Goal: Communication & Community: Answer question/provide support

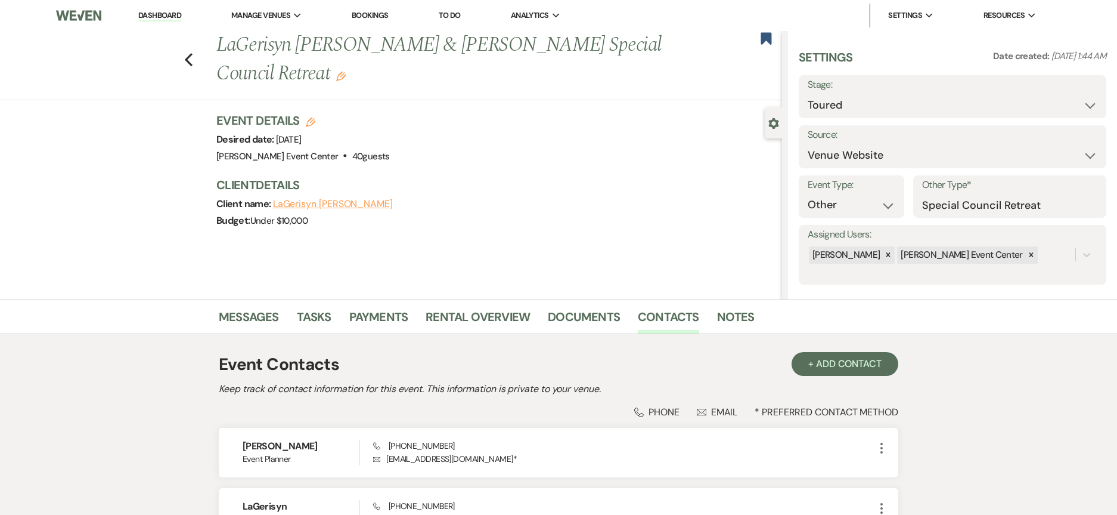
select select "5"
select select "13"
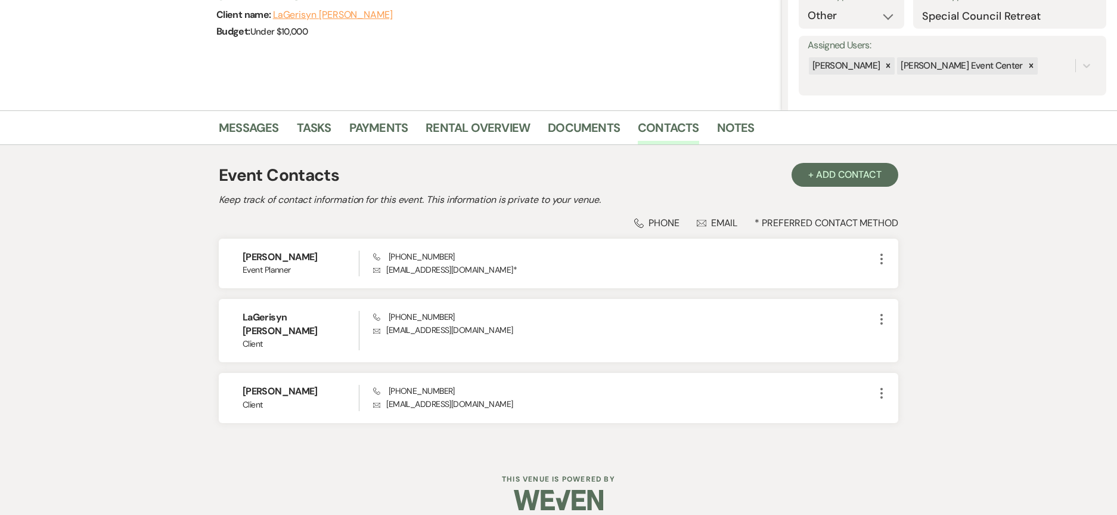
scroll to position [10, 0]
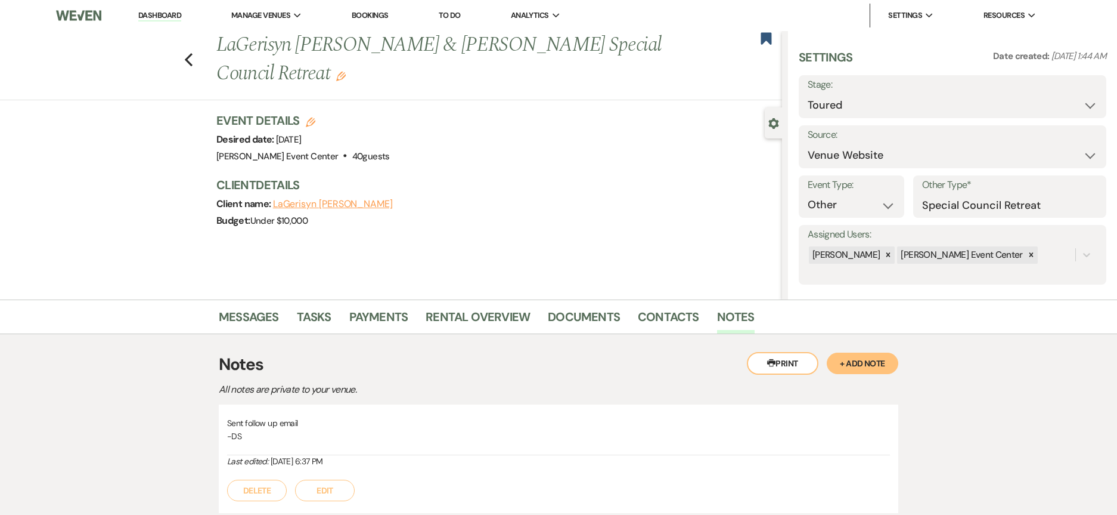
select select "5"
select select "13"
click at [191, 60] on use "button" at bounding box center [189, 59] width 8 height 13
select select "5"
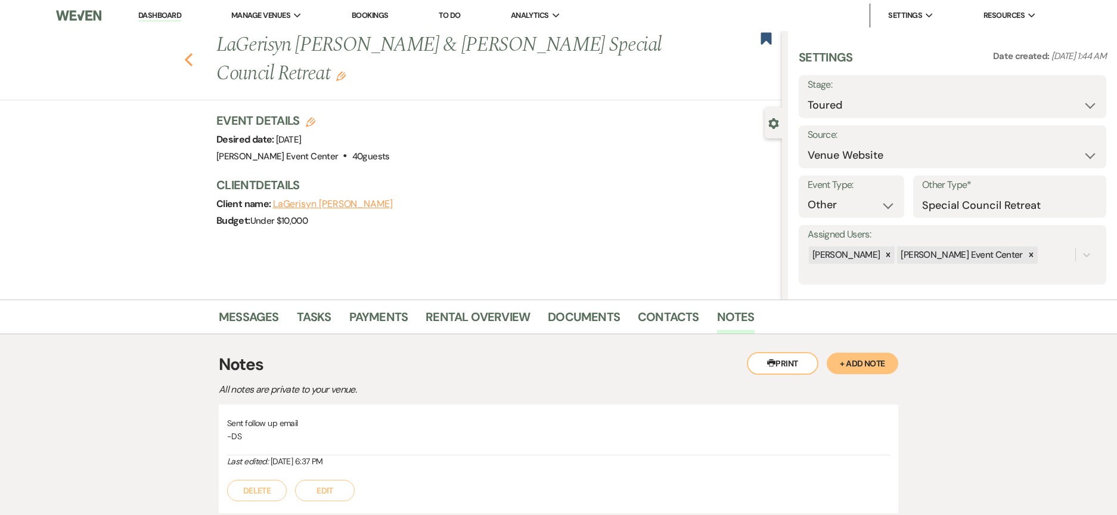
select select "5"
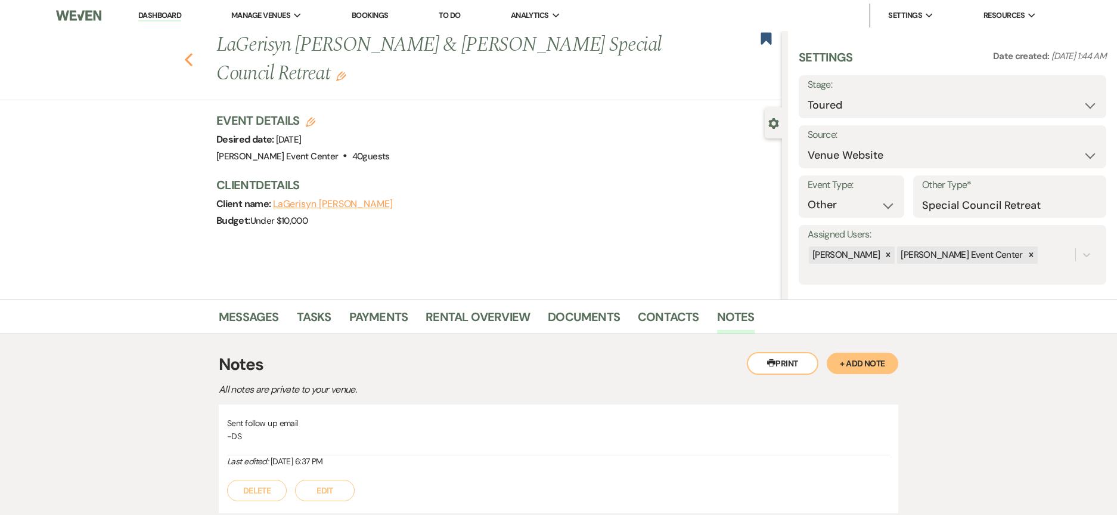
select select "5"
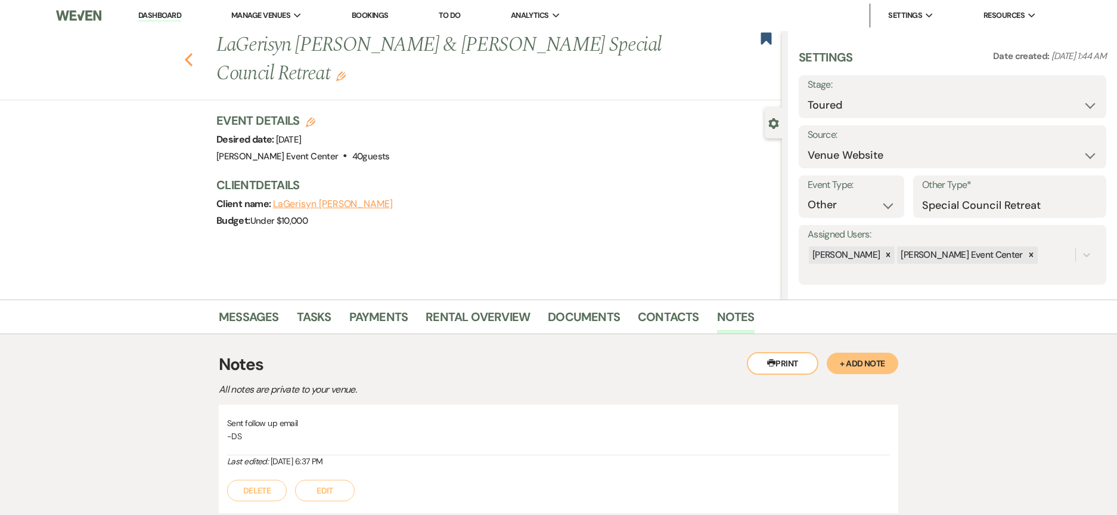
select select "5"
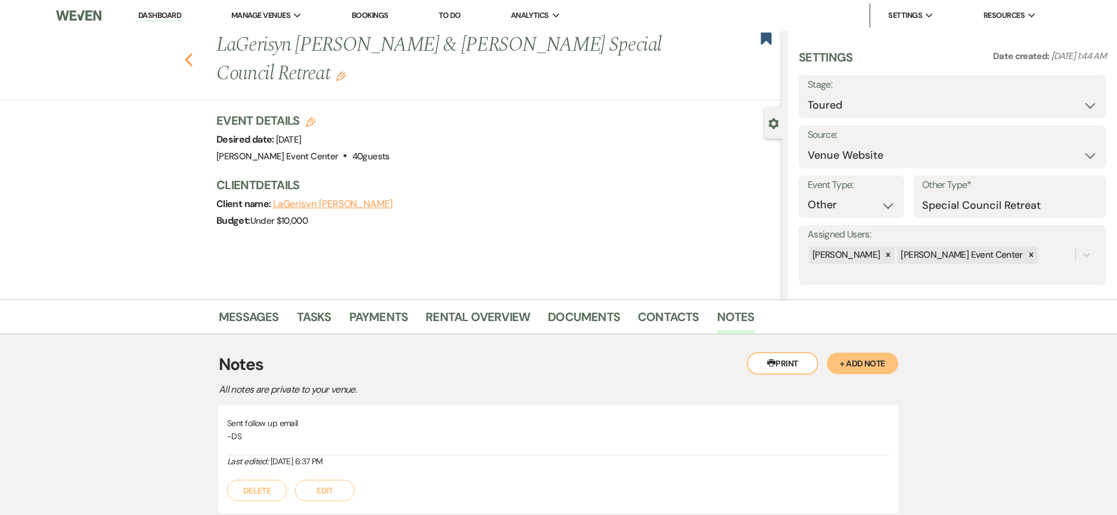
select select "5"
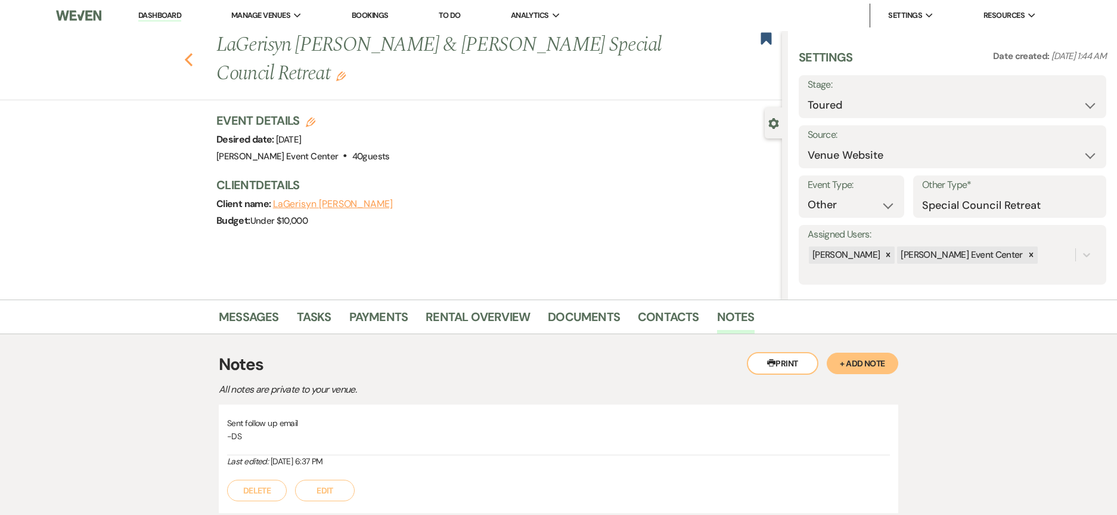
select select "5"
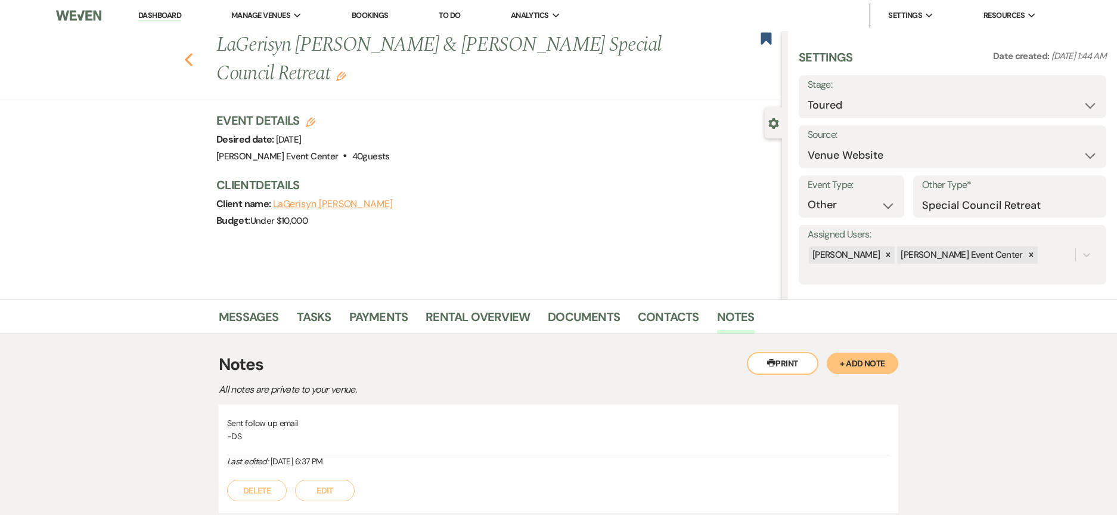
select select "5"
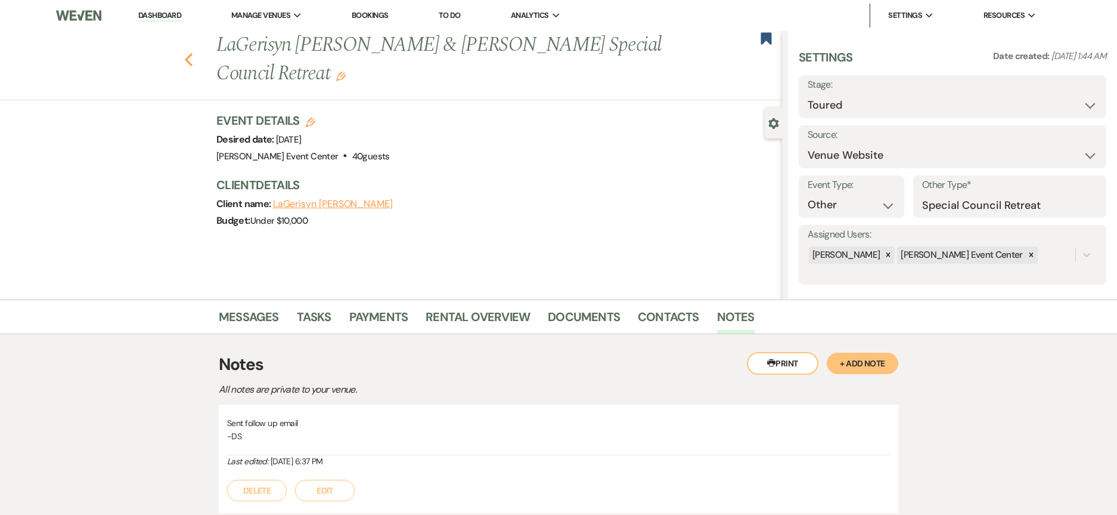
select select "5"
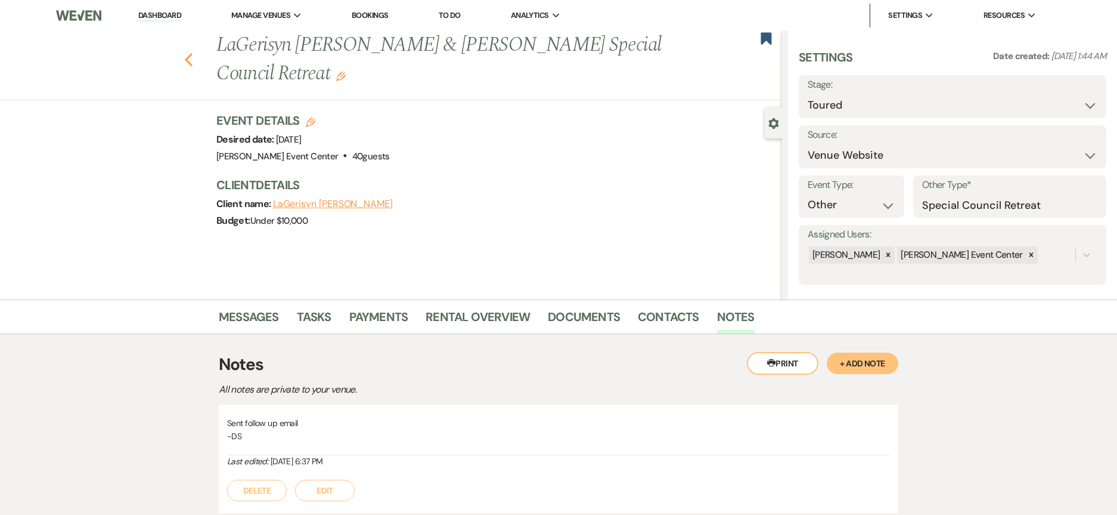
select select "5"
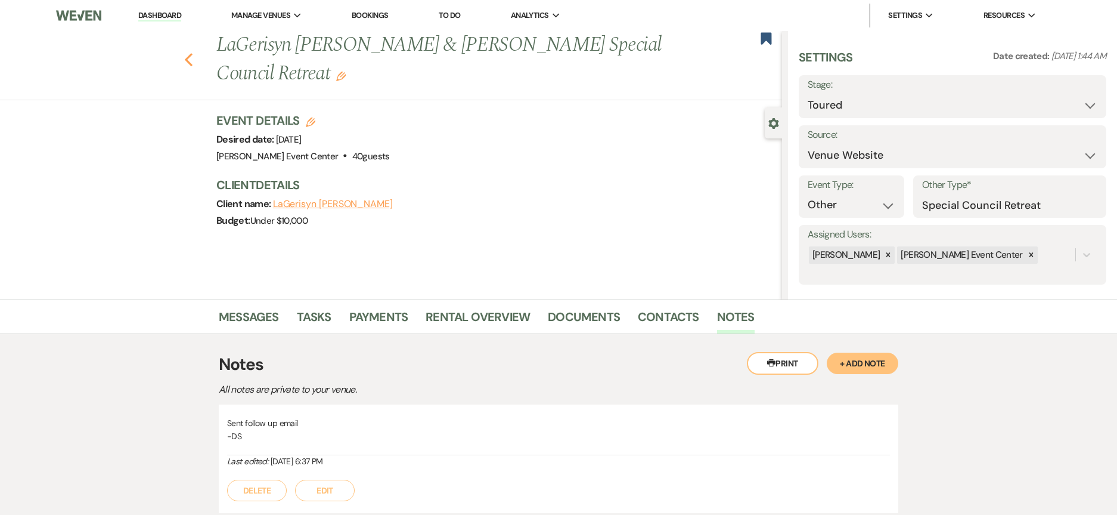
select select "5"
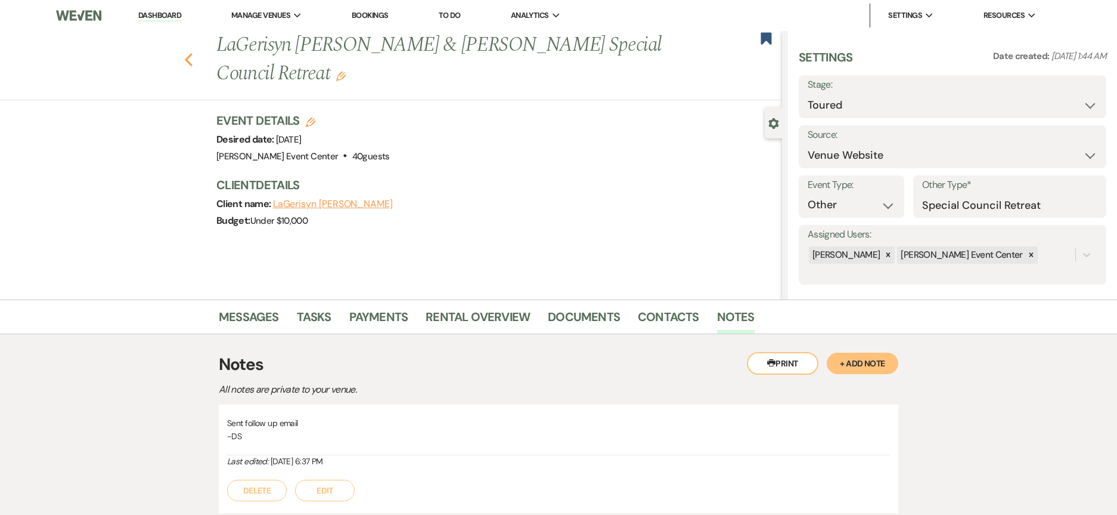
select select "5"
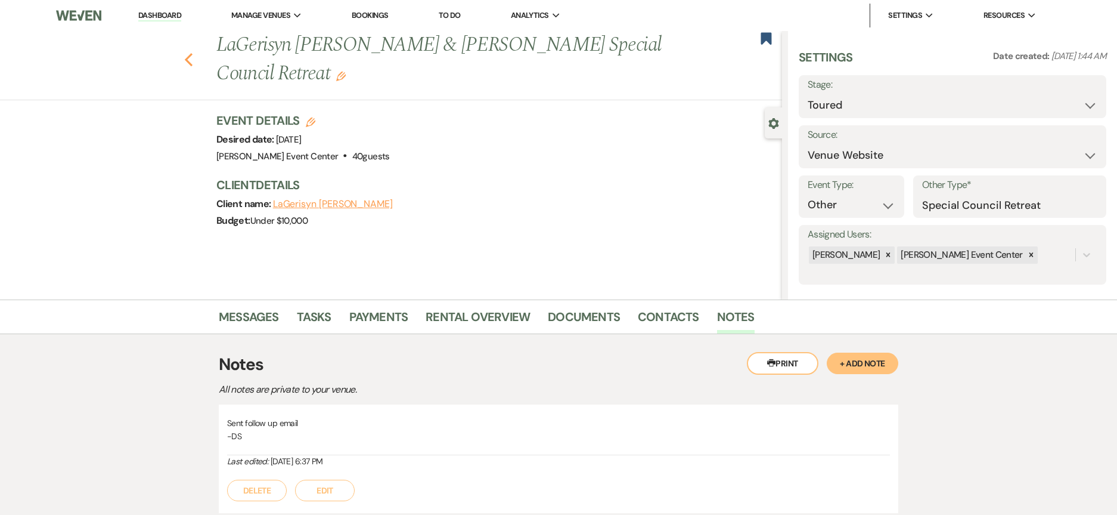
select select "5"
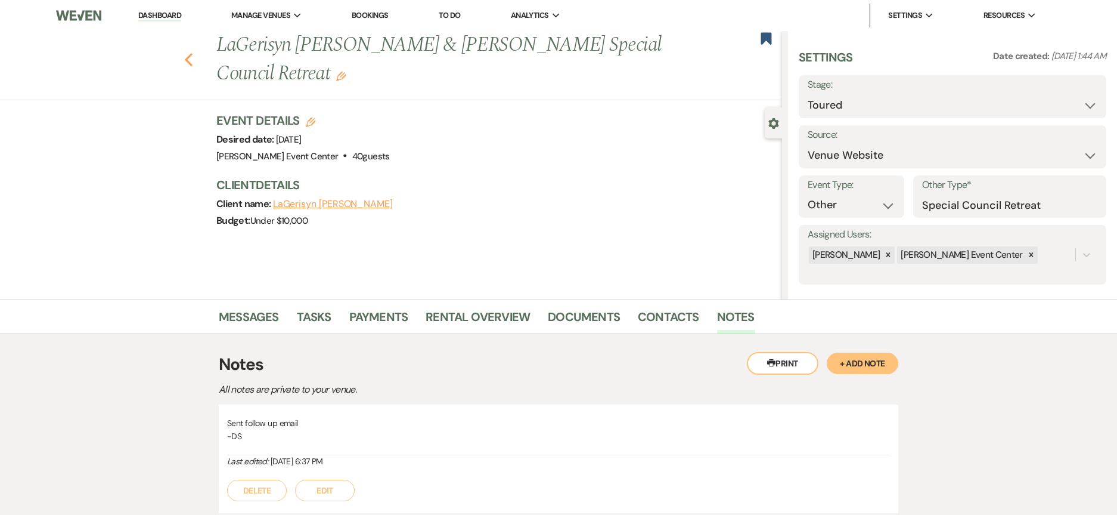
select select "5"
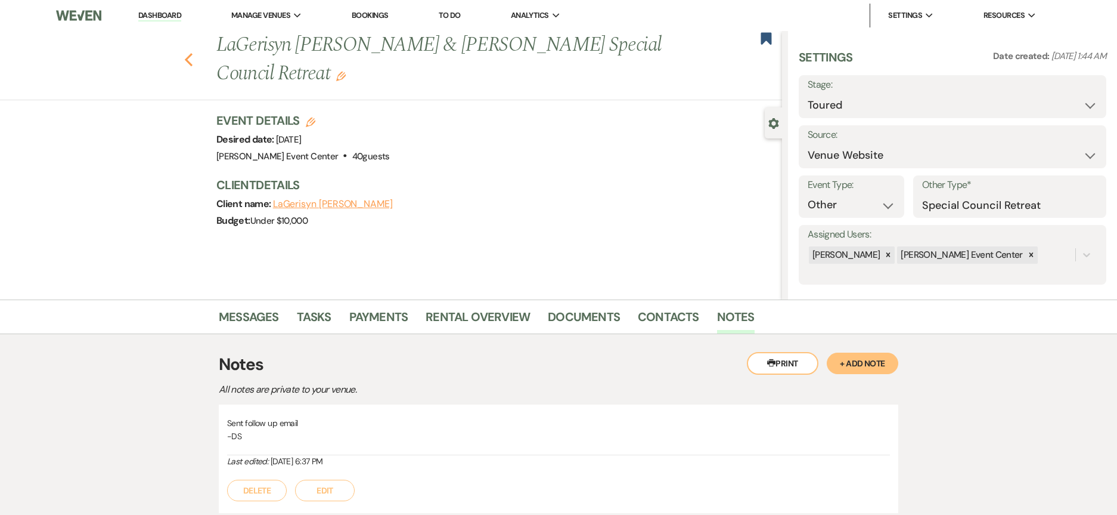
select select "5"
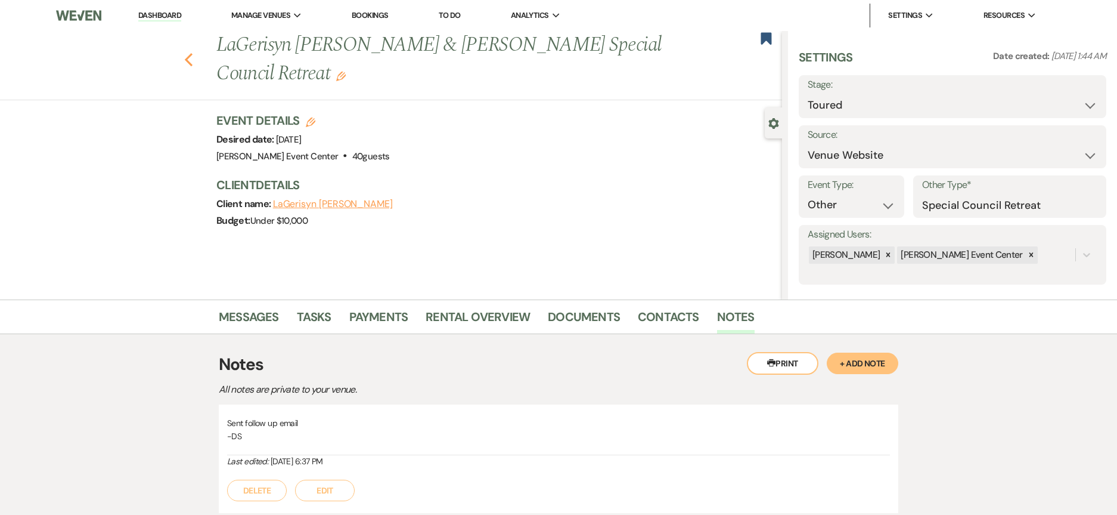
select select "5"
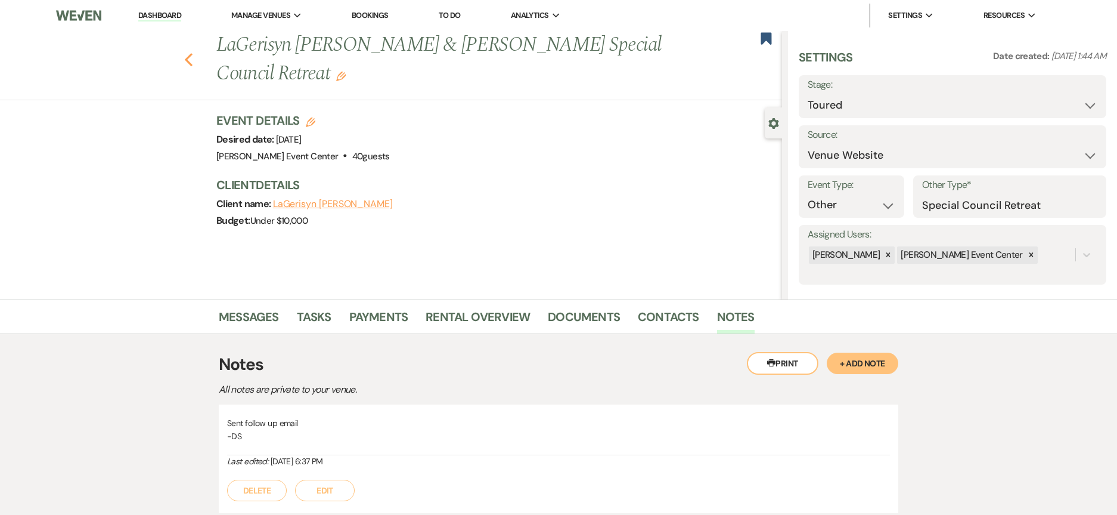
select select "5"
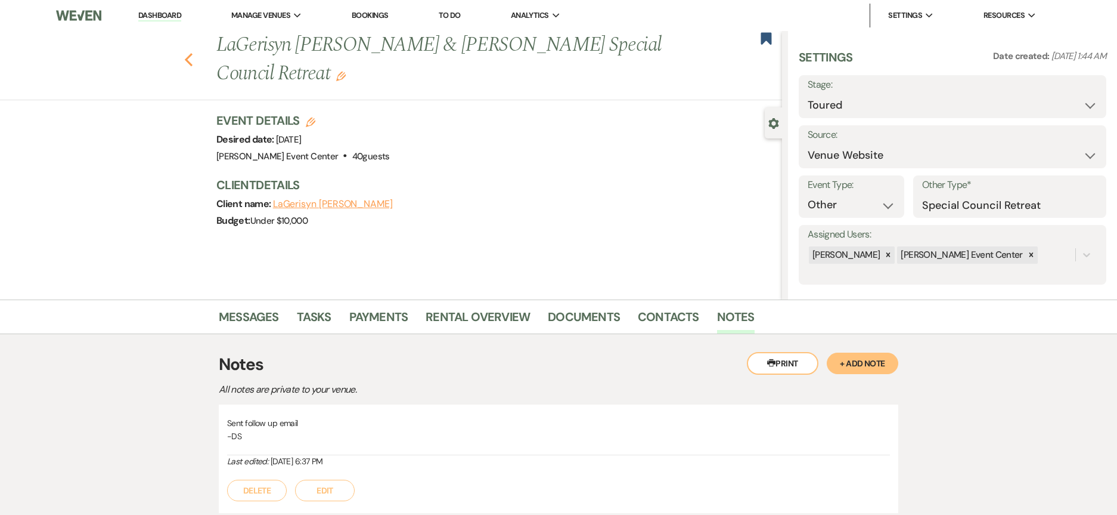
select select "5"
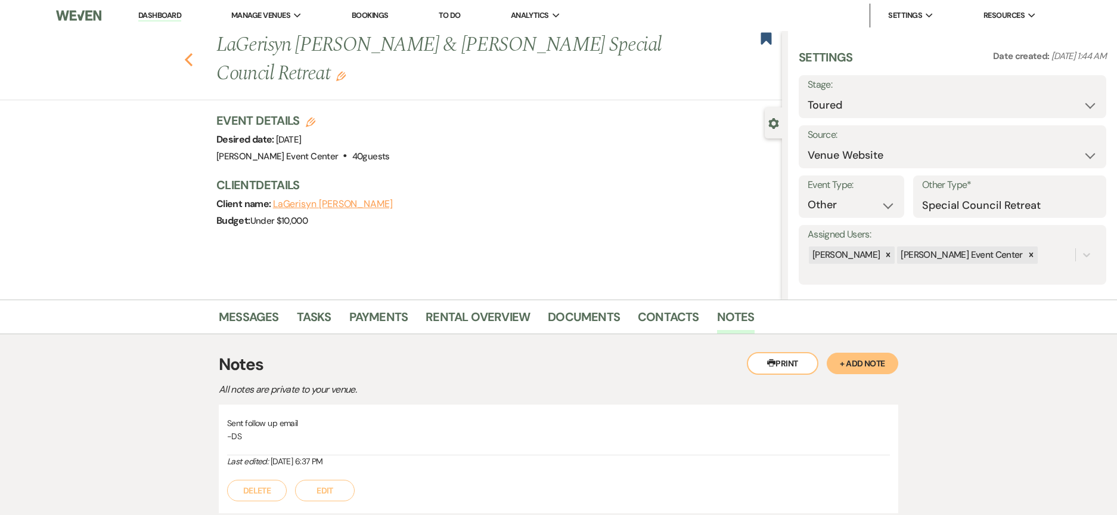
select select "5"
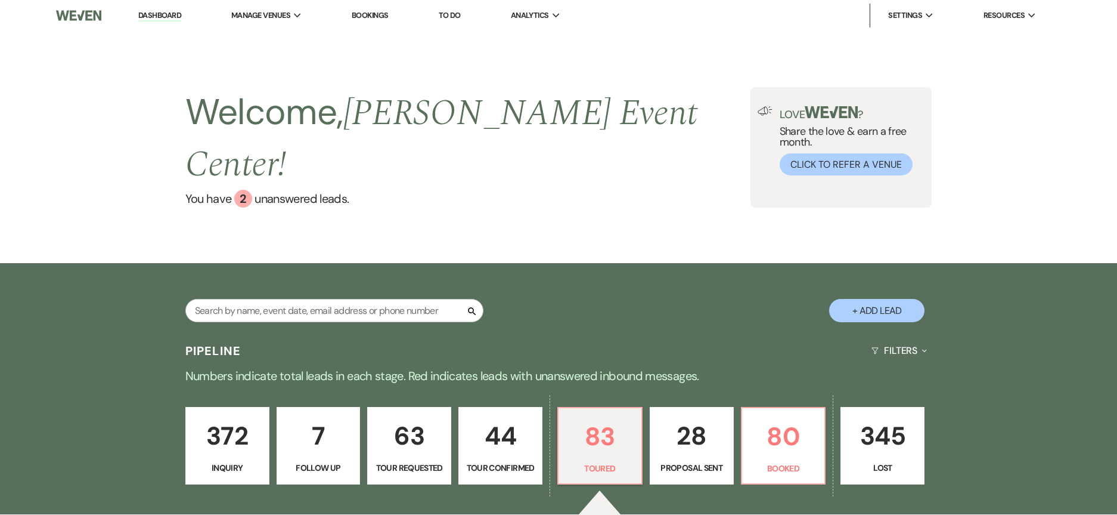
select select "5"
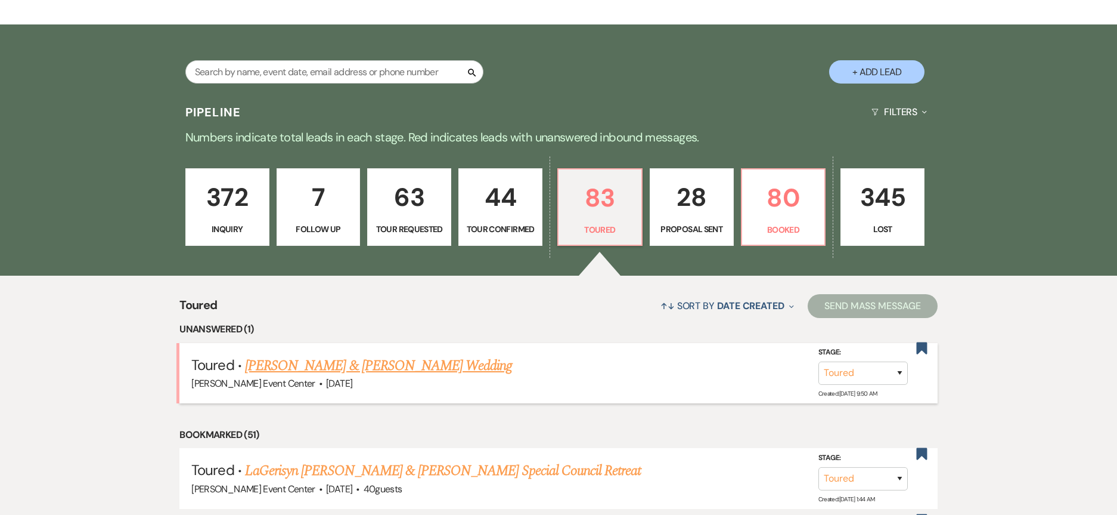
click at [317, 355] on link "[PERSON_NAME] & [PERSON_NAME] Wedding" at bounding box center [378, 365] width 267 height 21
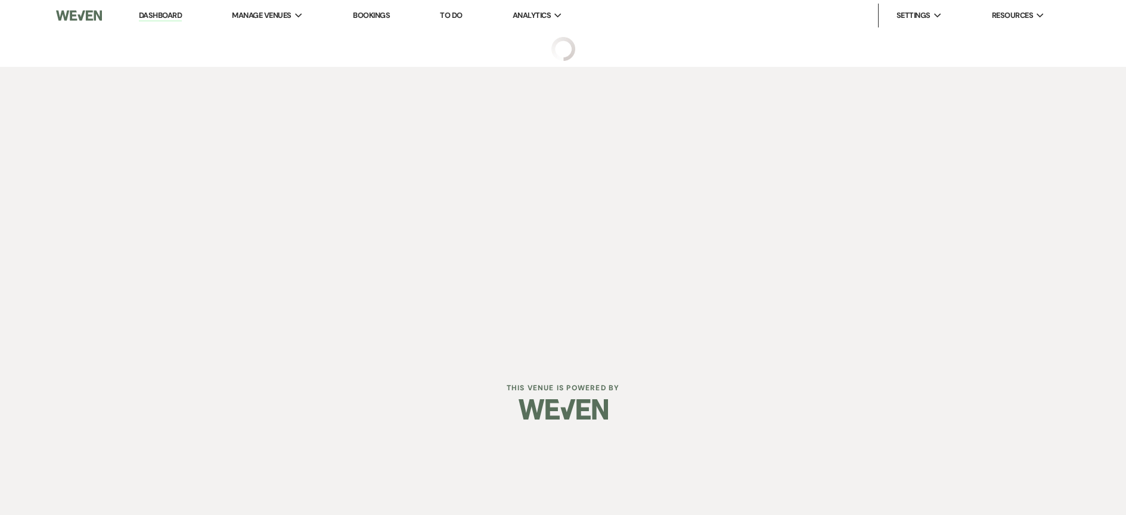
select select "5"
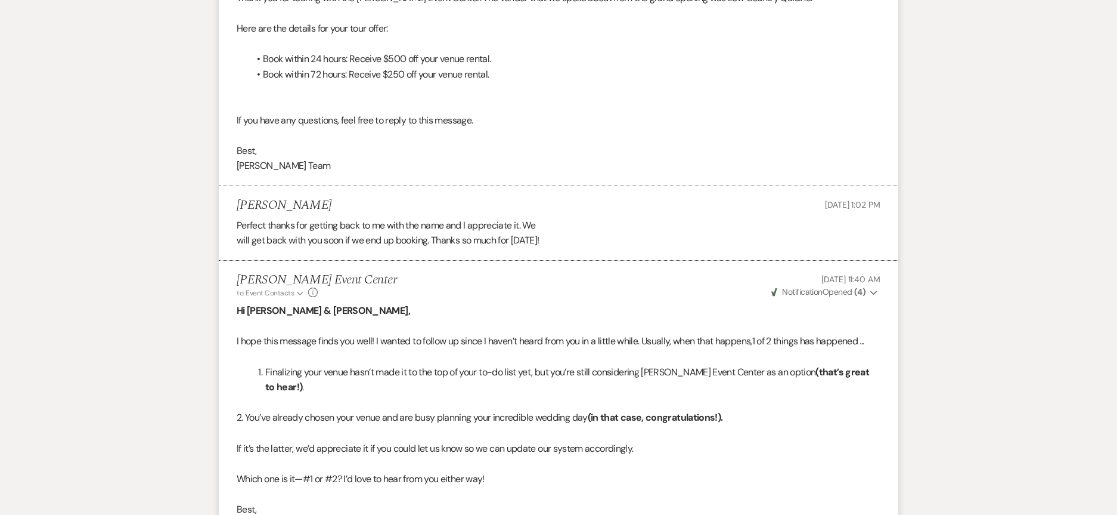
scroll to position [1336, 0]
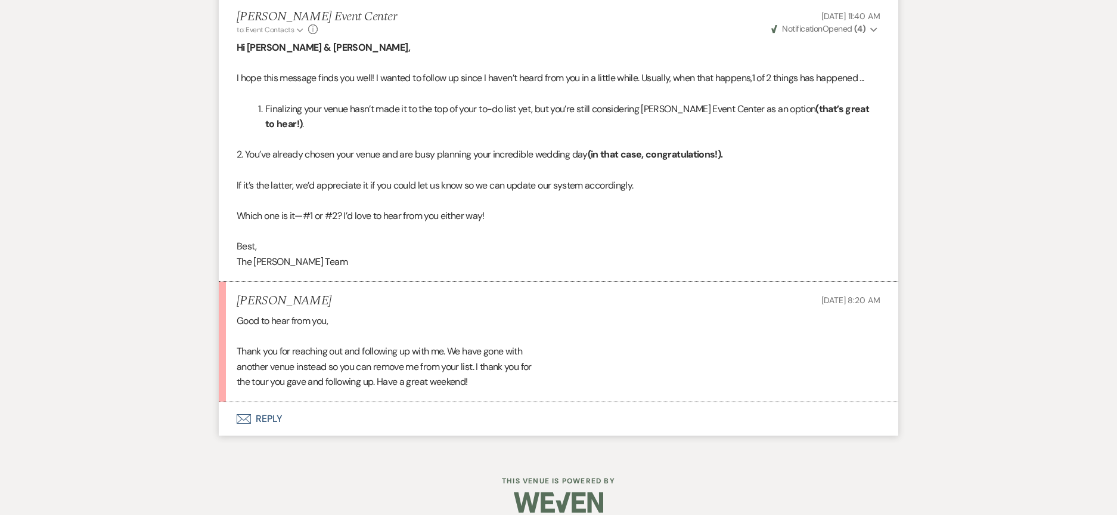
click at [280, 402] on button "Envelope Reply" at bounding box center [559, 418] width 680 height 33
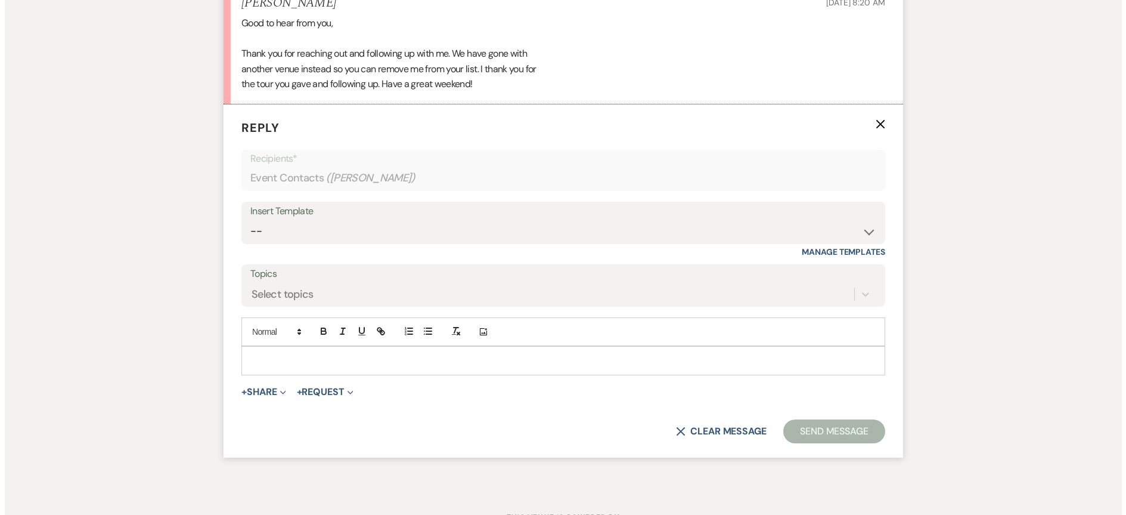
scroll to position [1642, 0]
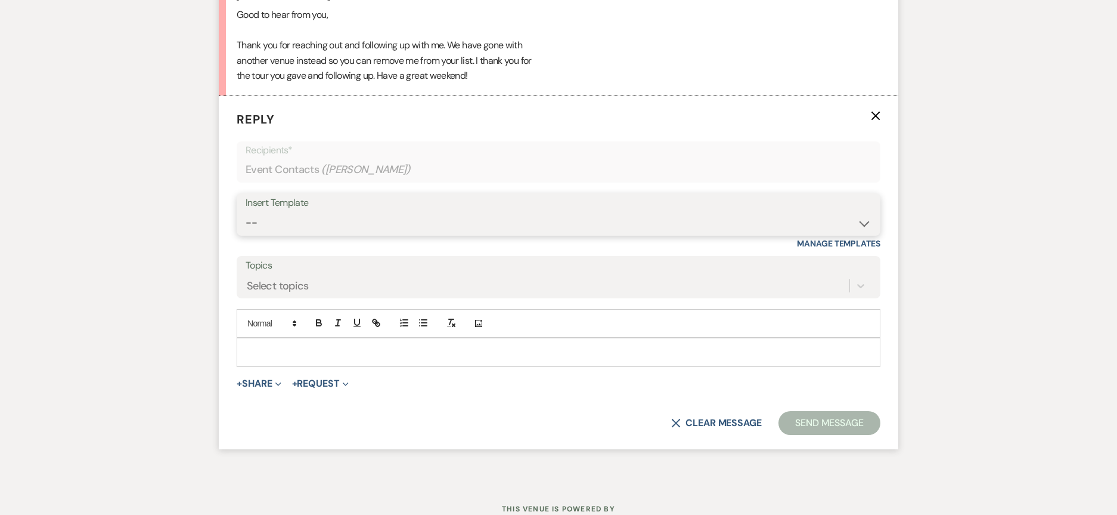
click at [388, 211] on select "-- Weven Planning Portal Introduction (Booked Events) Initial Inquiry Response …" at bounding box center [559, 222] width 626 height 23
drag, startPoint x: 216, startPoint y: 261, endPoint x: 227, endPoint y: 274, distance: 16.6
click at [270, 379] on button "+ Share Expand" at bounding box center [259, 384] width 45 height 10
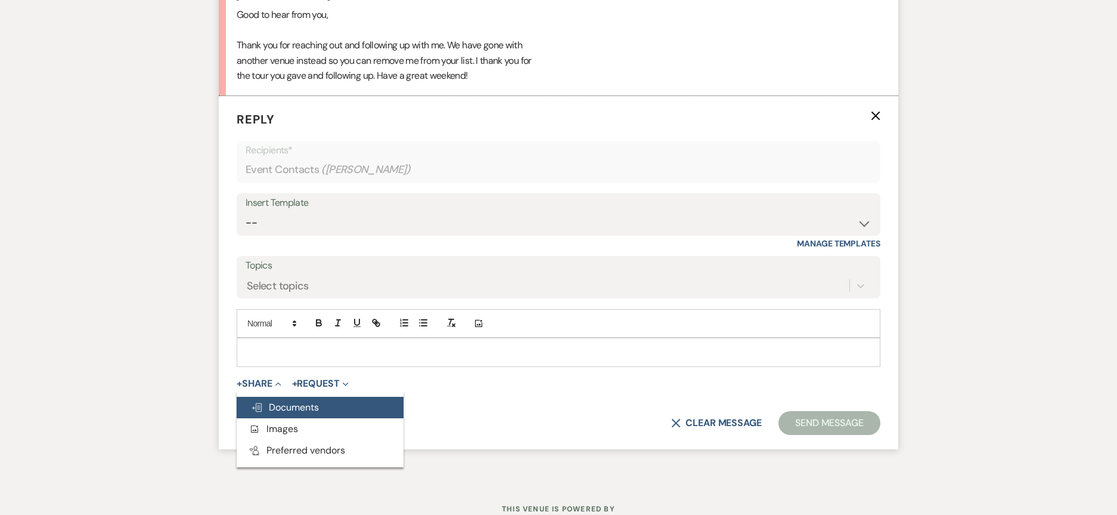
click at [302, 401] on span "Doc Upload Documents" at bounding box center [285, 407] width 68 height 13
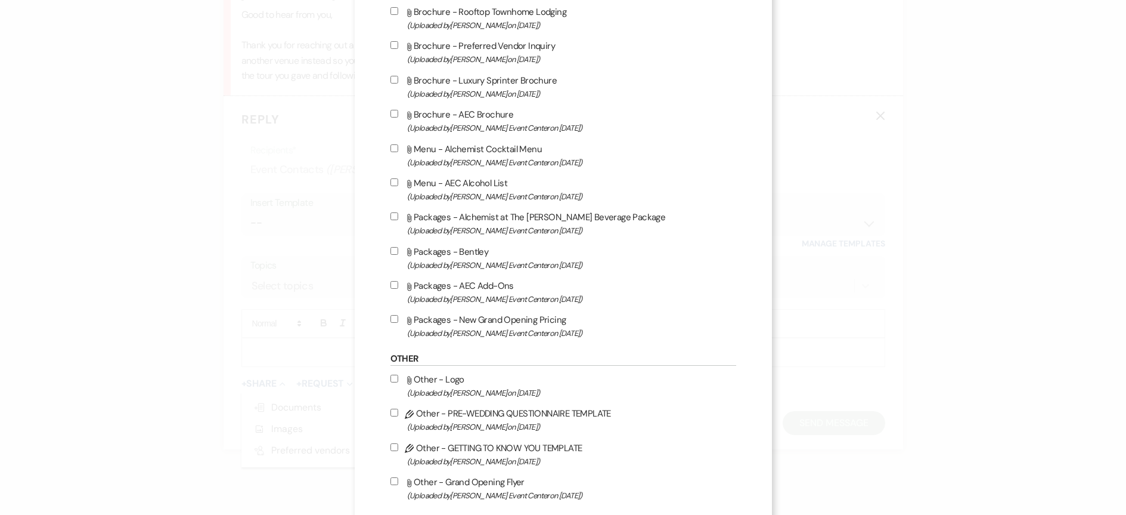
scroll to position [1905, 0]
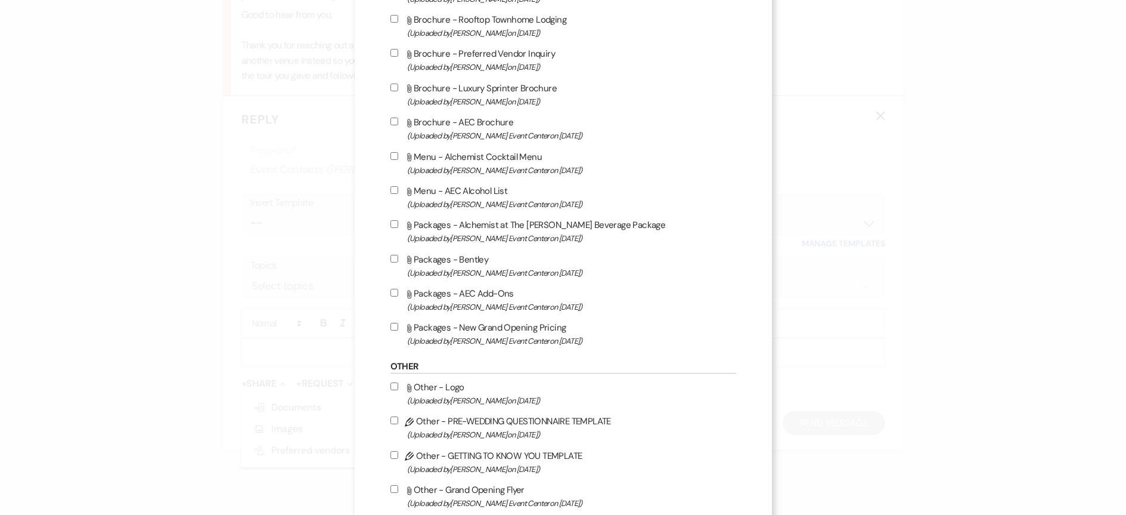
click at [391, 327] on input "Attach File Packages - New Grand Opening Pricing (Uploaded by [PERSON_NAME] Eve…" at bounding box center [395, 327] width 8 height 8
checkbox input "true"
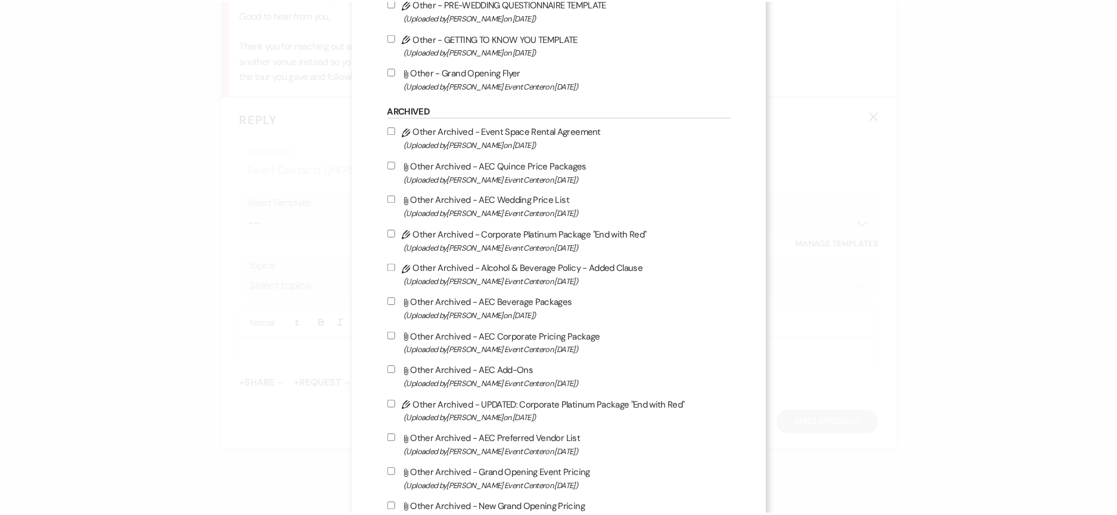
scroll to position [2441, 0]
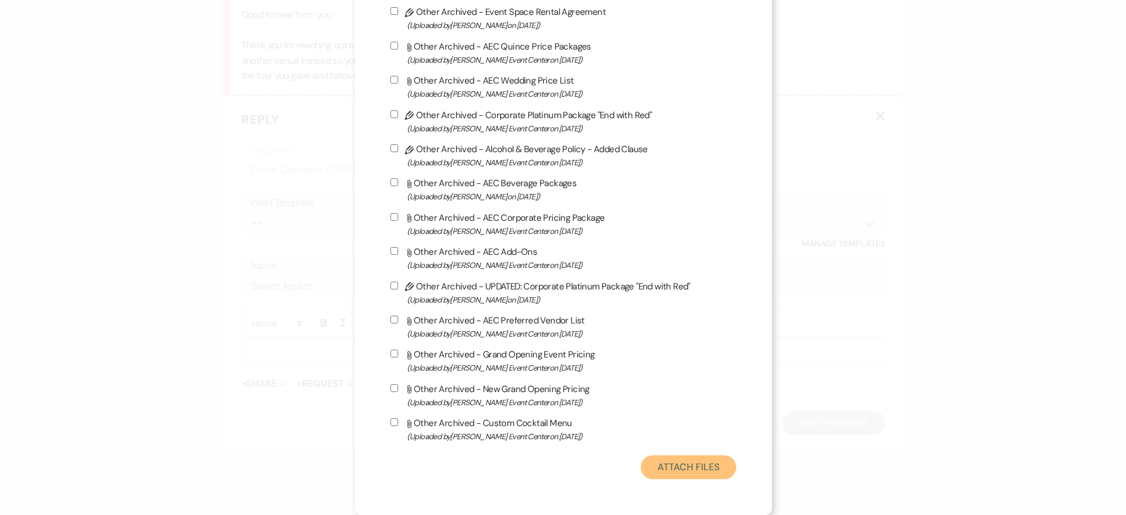
click at [670, 457] on button "Attach Files" at bounding box center [688, 467] width 95 height 24
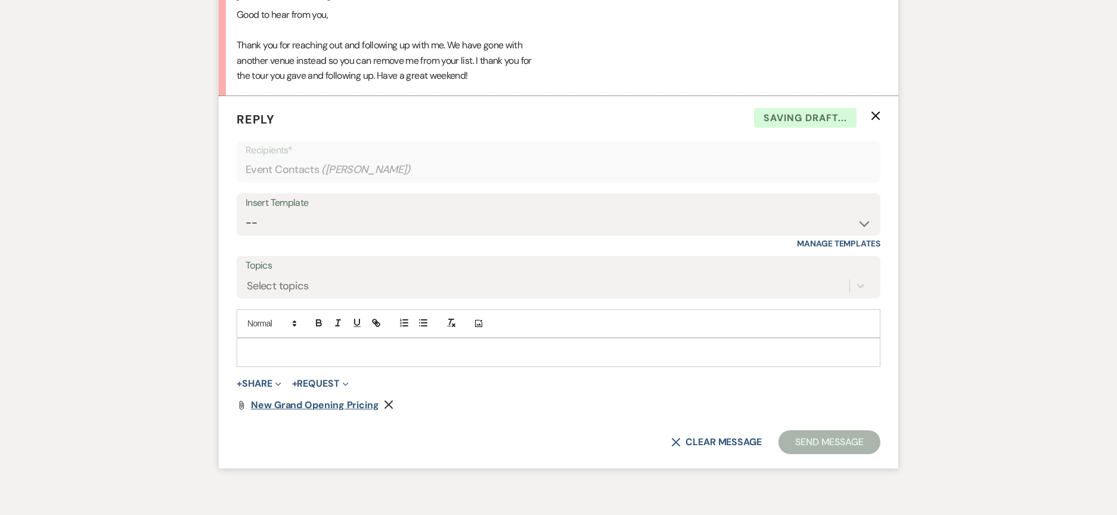
click at [284, 398] on span "New Grand Opening Pricing" at bounding box center [315, 404] width 128 height 13
